Goal: Check status: Check status

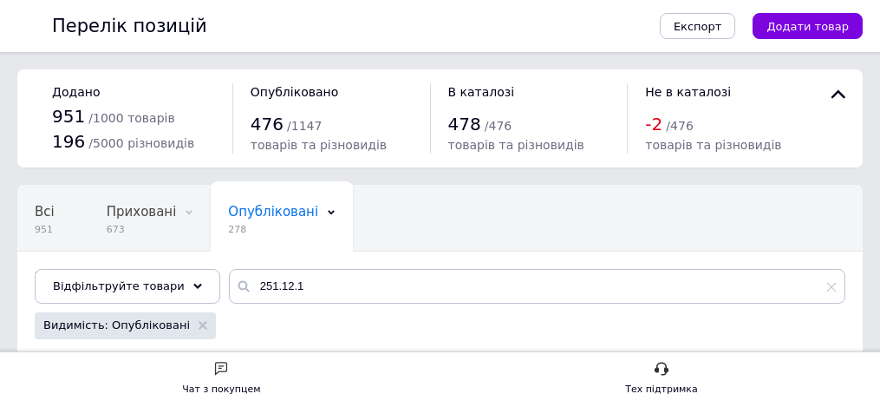
scroll to position [230, 0]
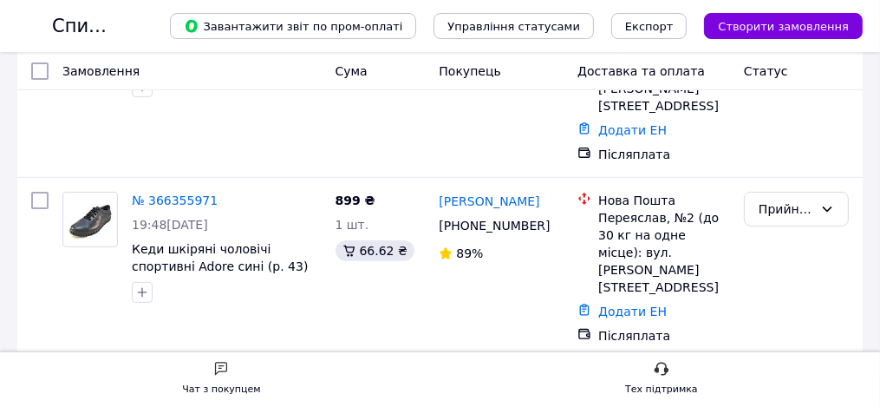
scroll to position [503, 0]
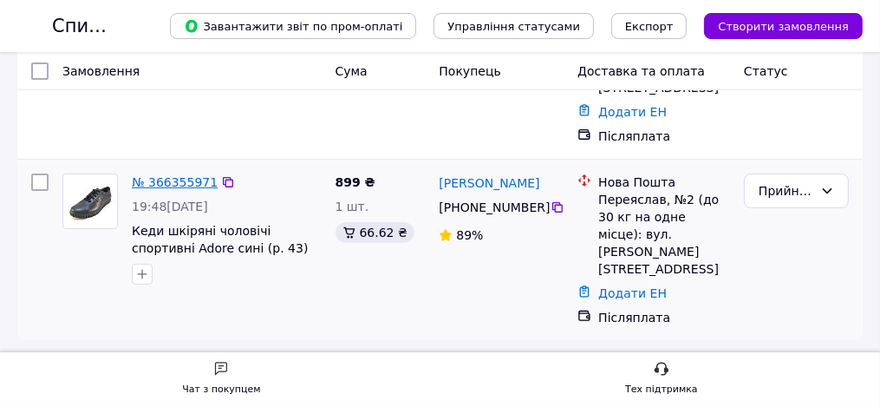
click at [218, 189] on link "№ 366355971" at bounding box center [175, 182] width 86 height 14
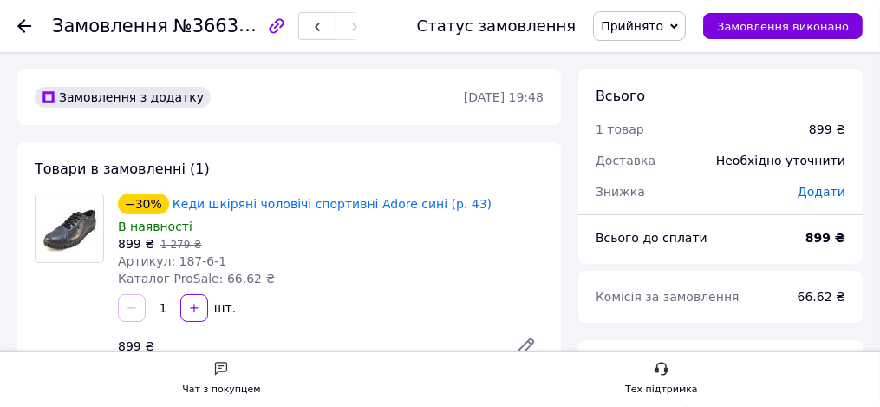
click at [31, 23] on icon at bounding box center [24, 26] width 14 height 14
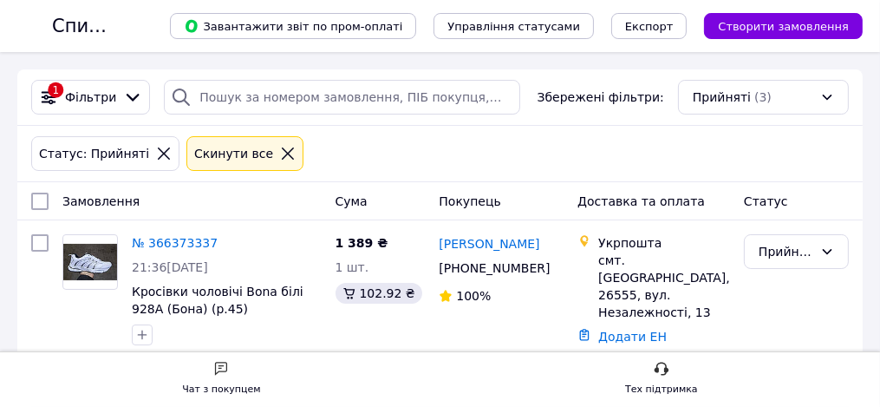
scroll to position [210, 0]
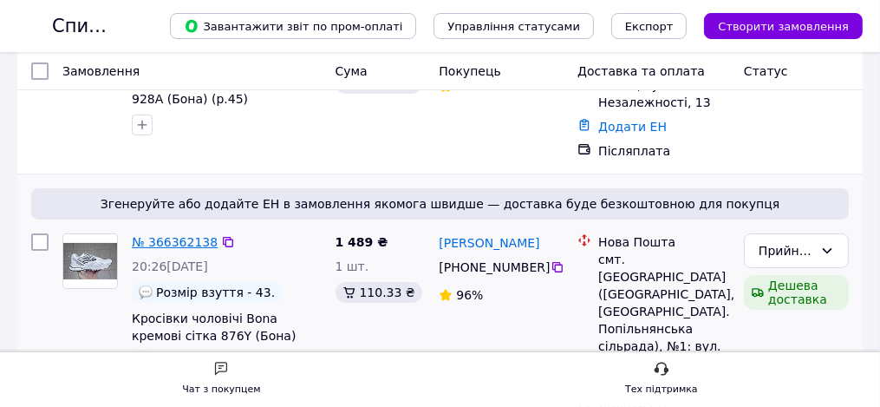
click at [218, 243] on link "№ 366362138" at bounding box center [175, 242] width 86 height 14
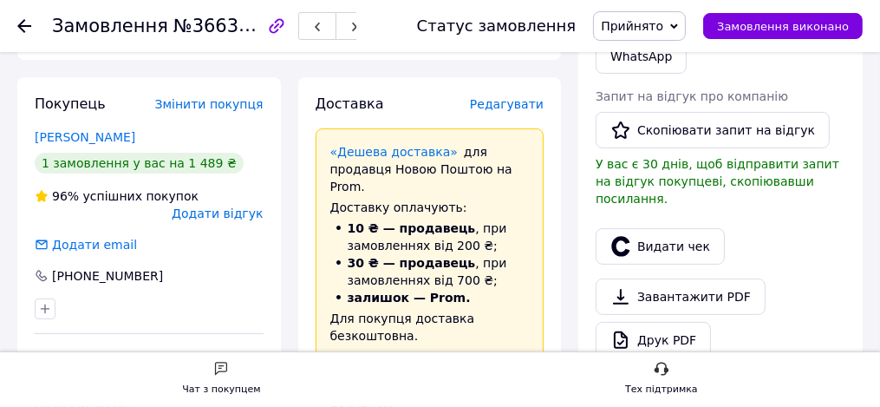
scroll to position [210, 0]
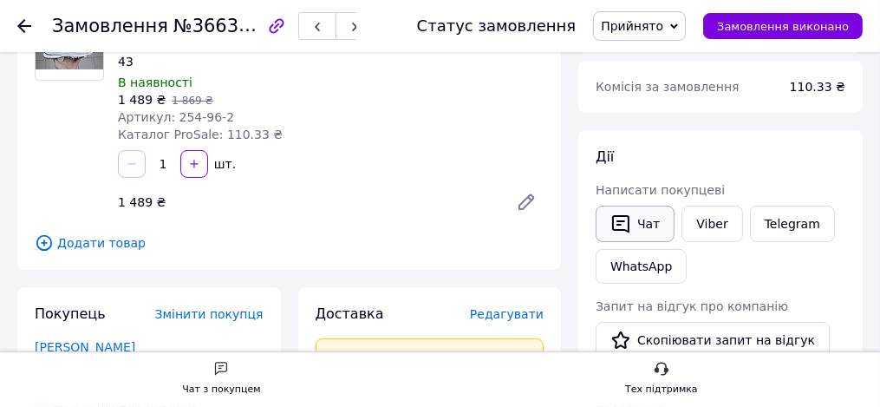
click at [647, 225] on button "Чат" at bounding box center [635, 224] width 79 height 36
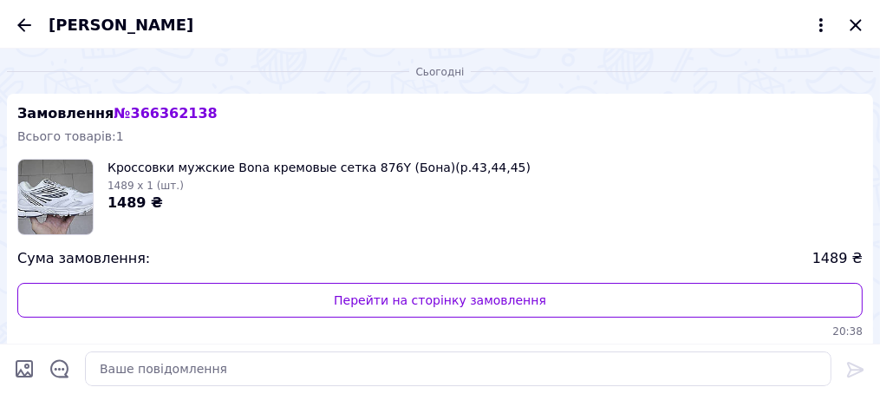
scroll to position [271, 0]
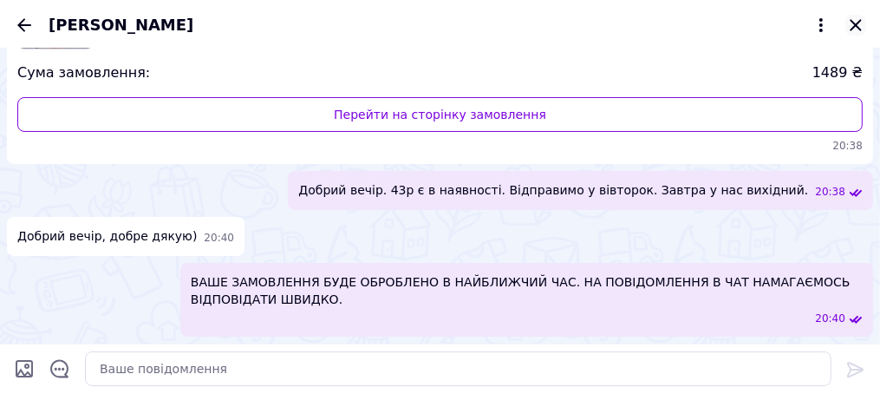
click at [856, 23] on icon "Закрити" at bounding box center [855, 25] width 21 height 21
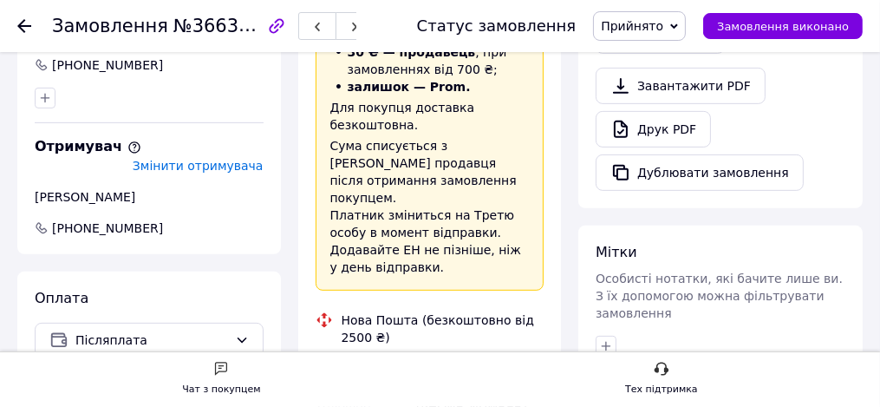
scroll to position [420, 0]
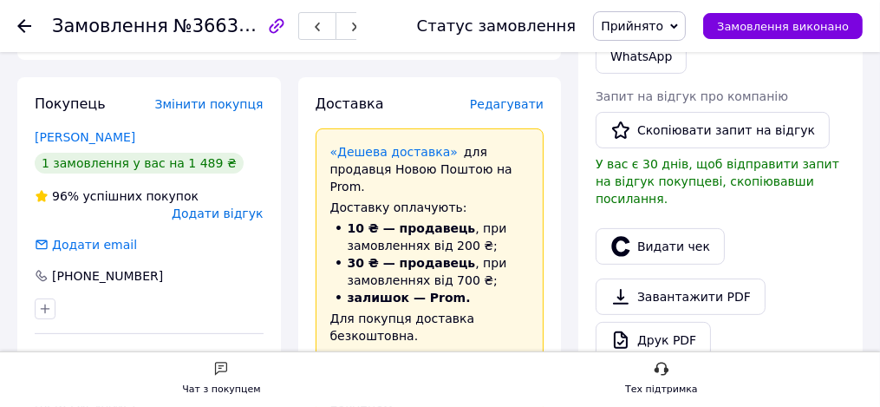
click at [31, 22] on icon at bounding box center [24, 26] width 14 height 14
